Goal: Task Accomplishment & Management: Use online tool/utility

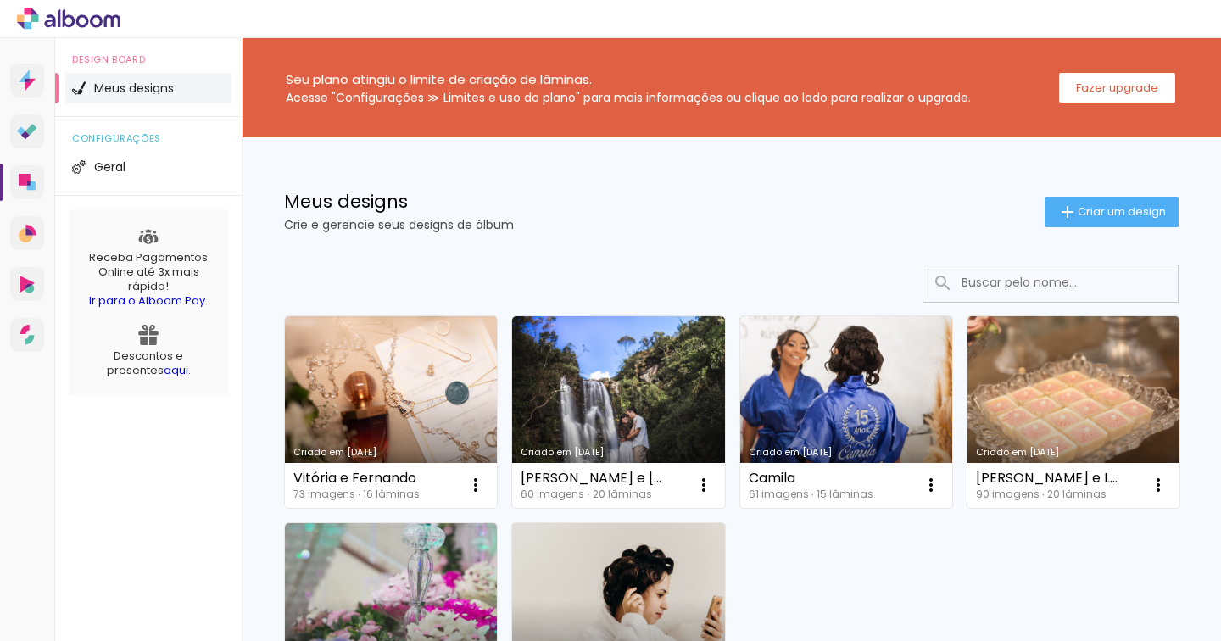
click at [636, 387] on link "Criado em [DATE]" at bounding box center [618, 412] width 212 height 192
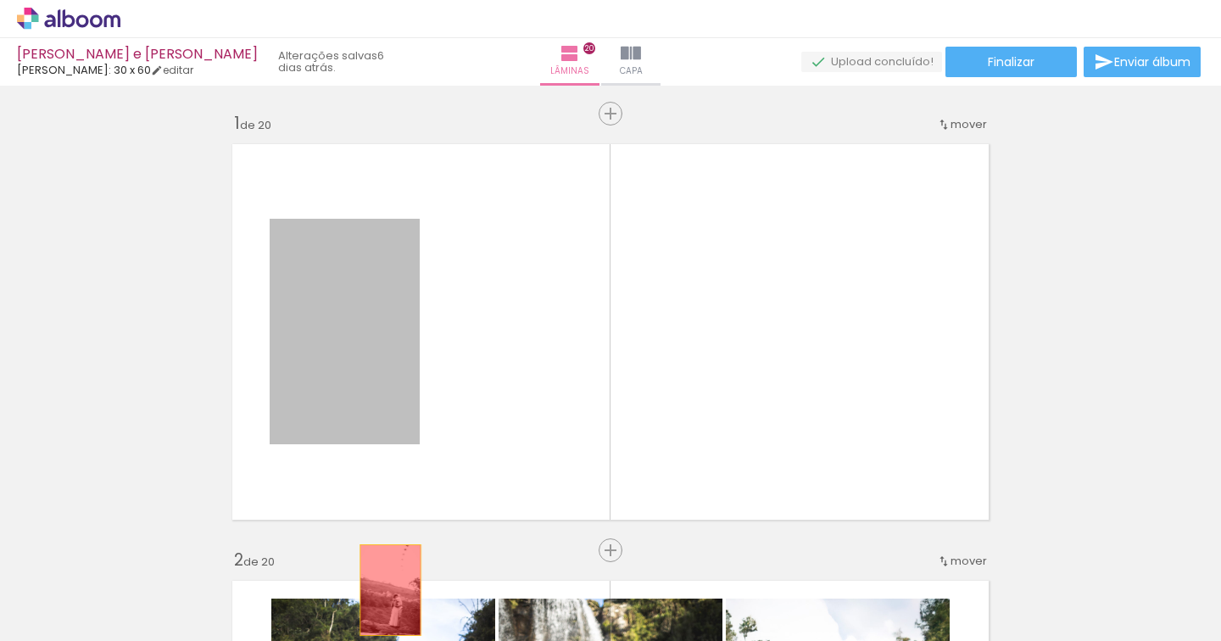
drag, startPoint x: 353, startPoint y: 331, endPoint x: 409, endPoint y: 564, distance: 239.5
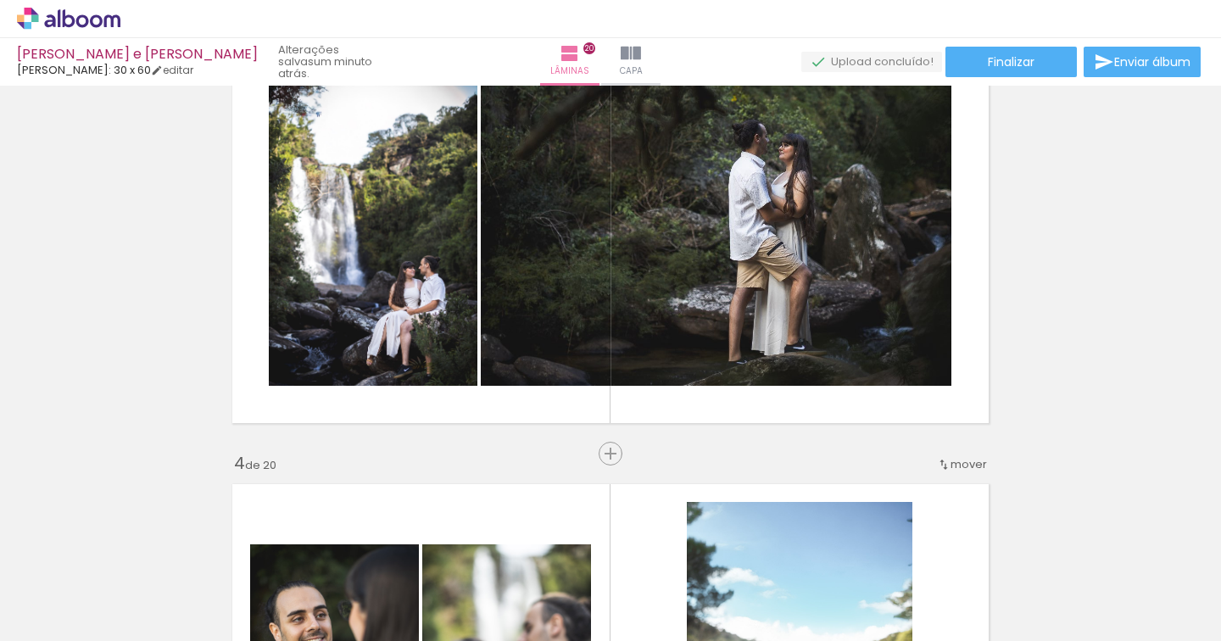
scroll to position [955, 0]
